Goal: Task Accomplishment & Management: Complete application form

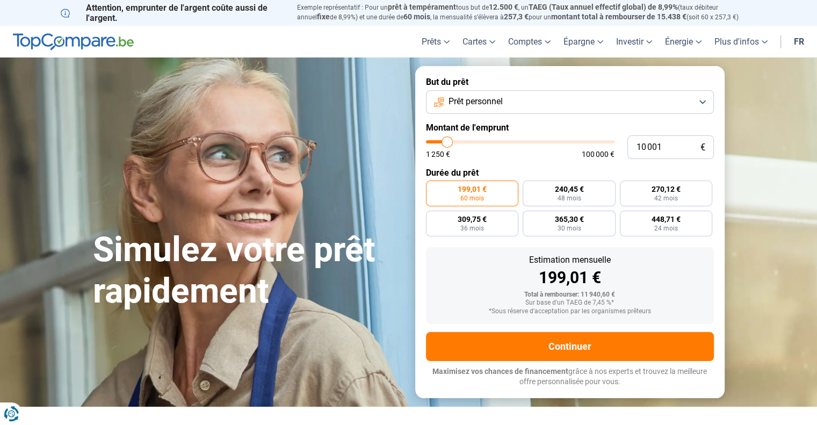
click at [501, 103] on span "Prêt personnel" at bounding box center [476, 102] width 54 height 12
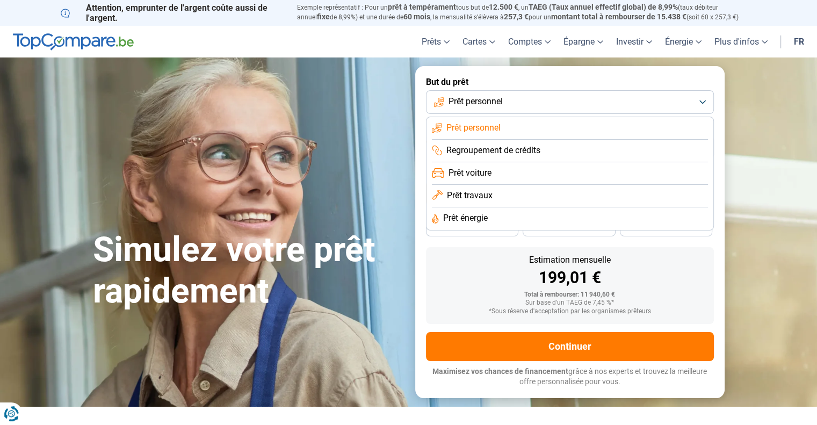
click at [492, 148] on span "Regroupement de crédits" at bounding box center [493, 151] width 94 height 12
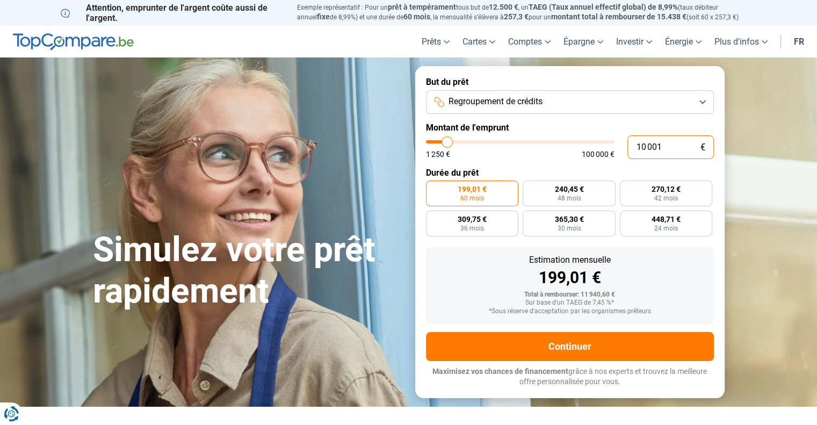
click at [660, 150] on input "10 001" at bounding box center [670, 147] width 86 height 24
type input "5"
type input "1250"
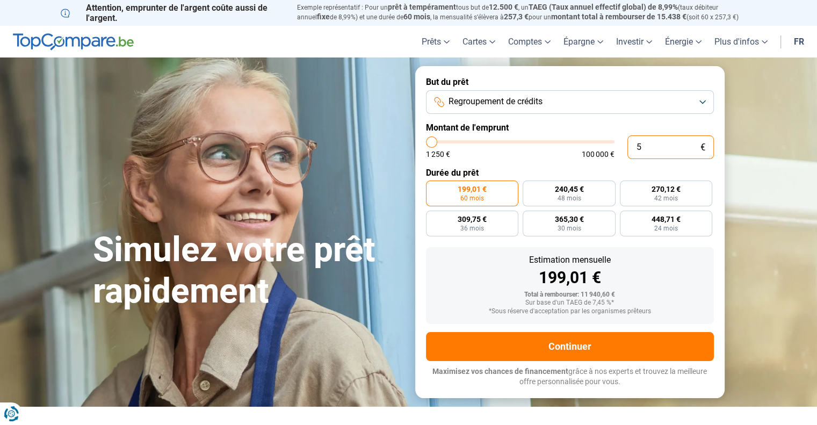
type input "50"
type input "1250"
type input "500"
type input "1250"
type input "5 000"
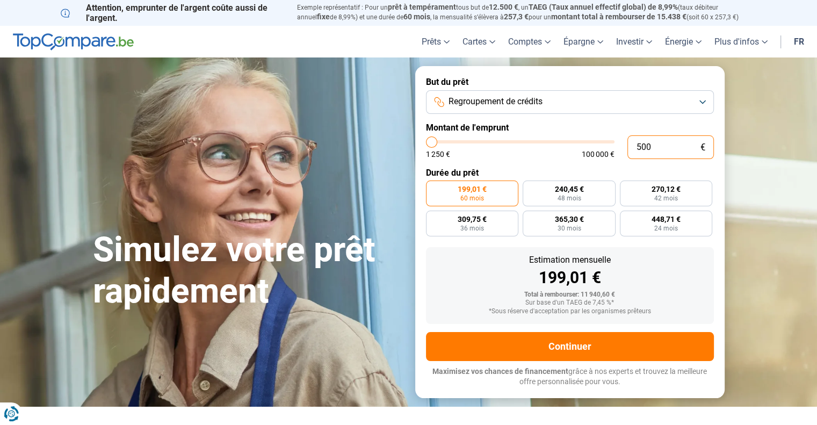
type input "5000"
type input "50 000"
type input "50000"
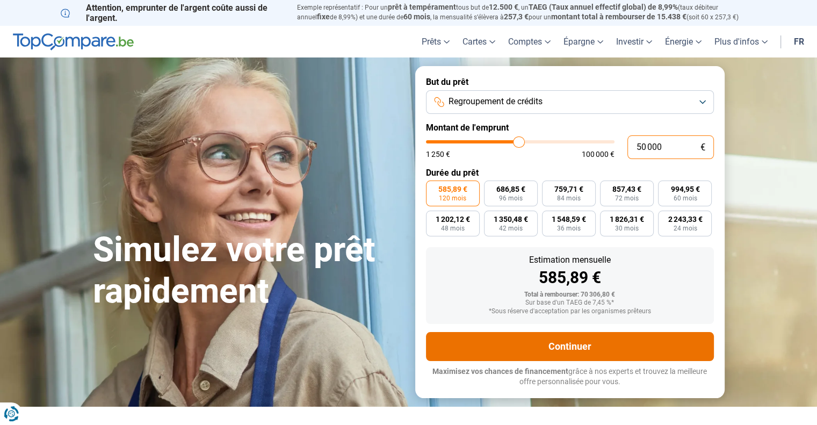
type input "50 000"
click at [582, 343] on button "Continuer" at bounding box center [570, 346] width 288 height 29
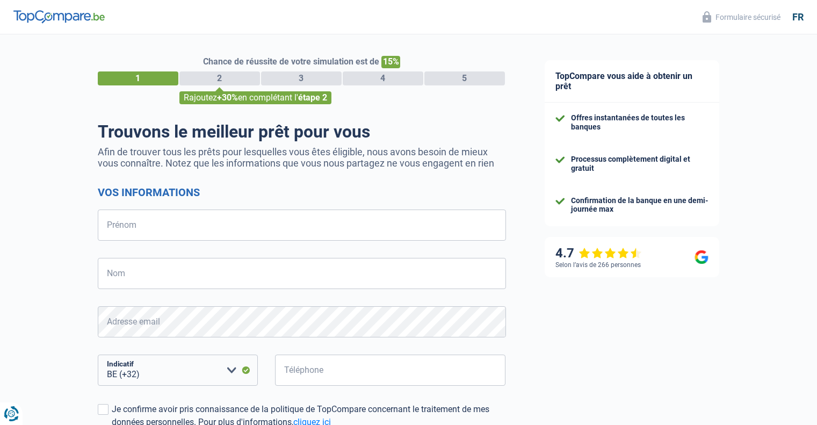
select select "32"
